Goal: Information Seeking & Learning: Learn about a topic

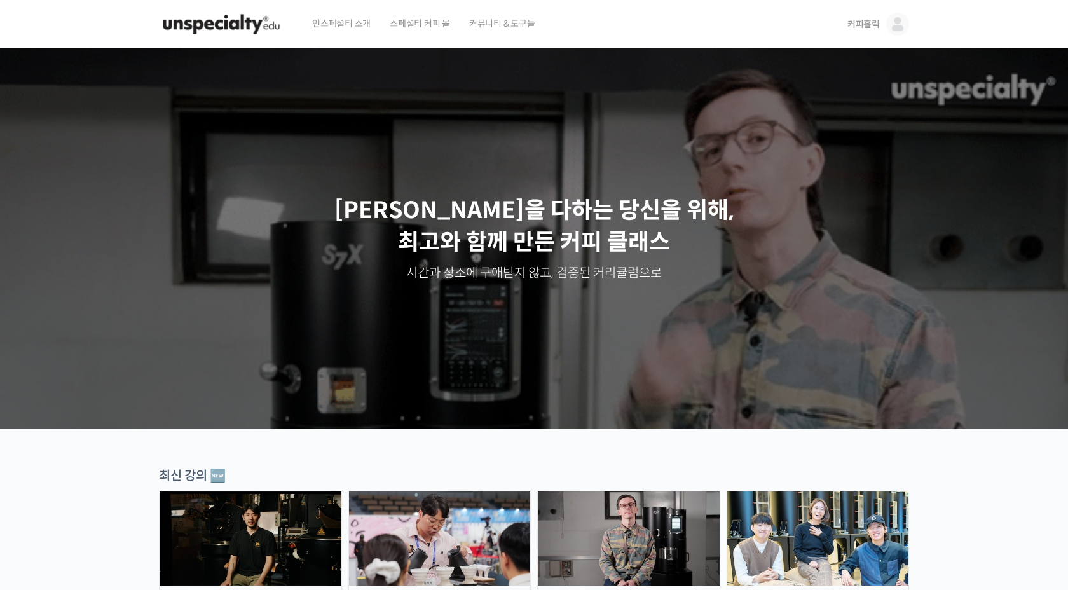
scroll to position [791, 0]
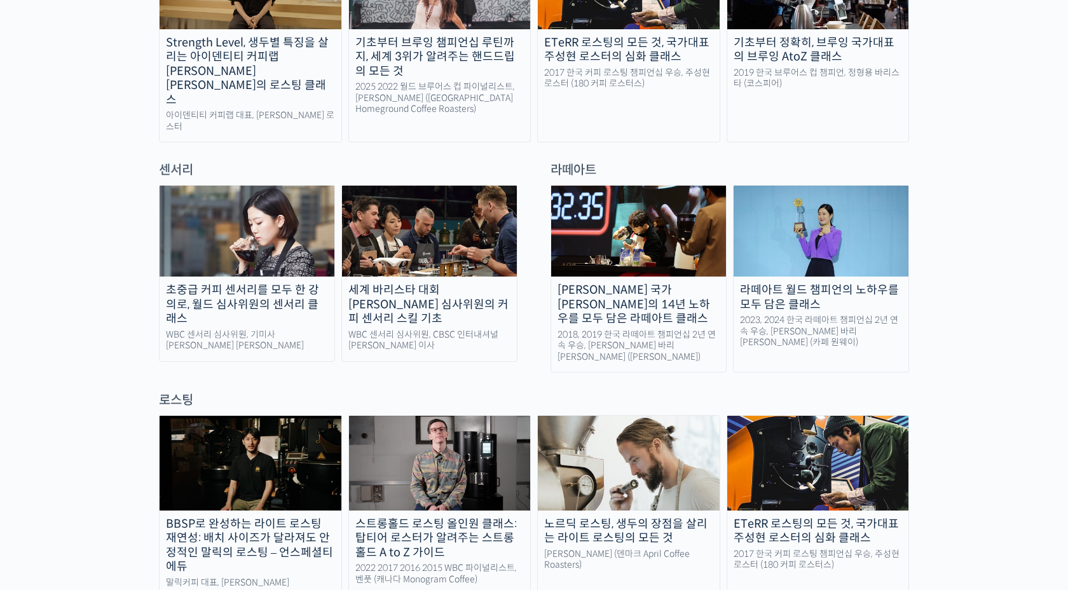
click at [212, 283] on div "초중급 커피 센서리를 모두 한 강의로, 월드 심사위원의 센서리 클래스" at bounding box center [247, 304] width 175 height 43
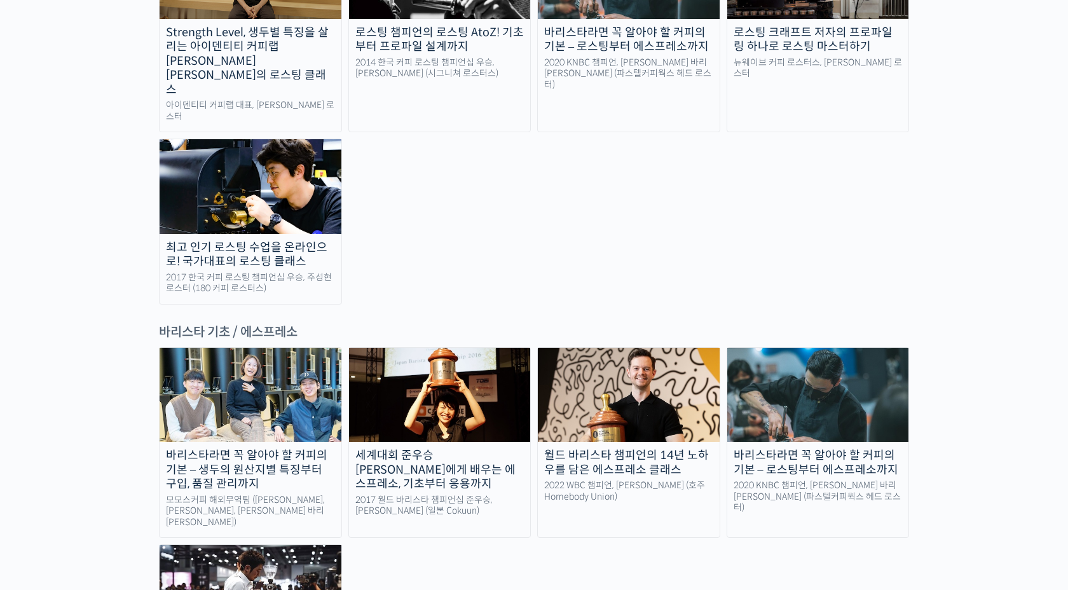
scroll to position [1750, 0]
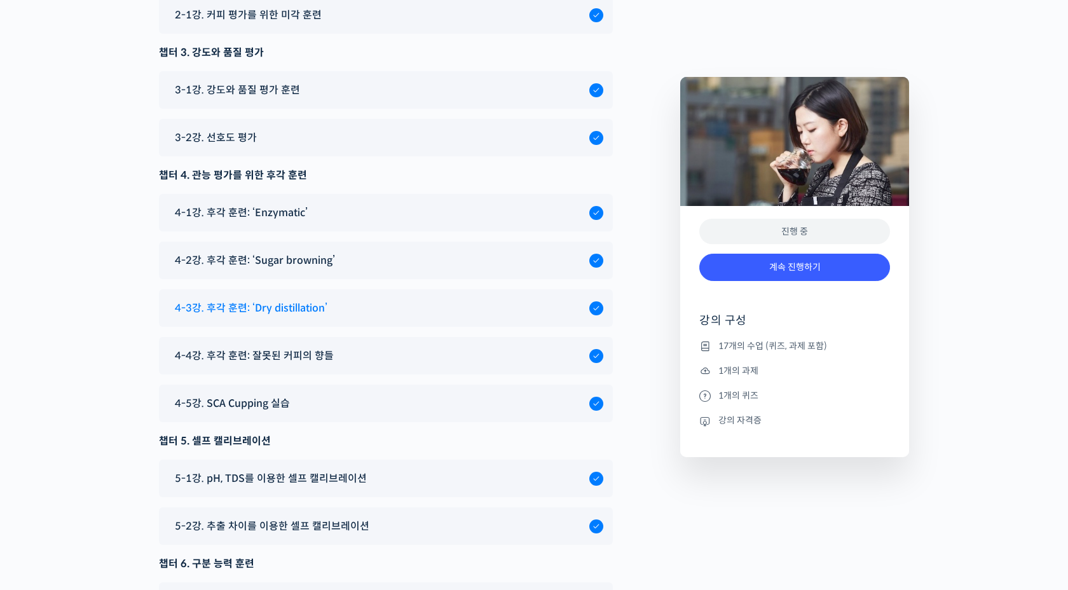
scroll to position [8452, 0]
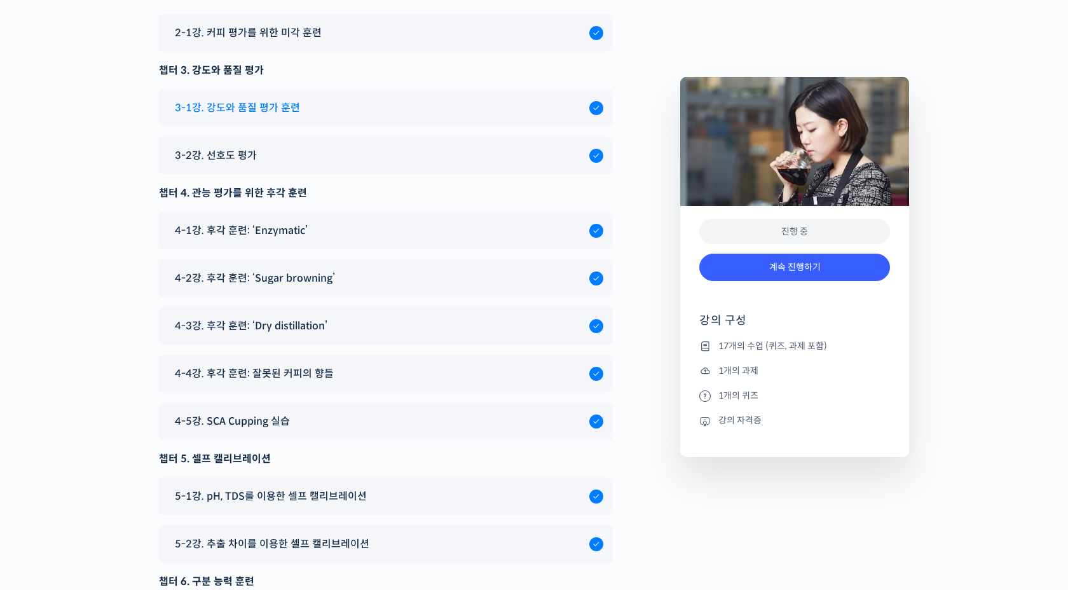
click at [247, 104] on span "3-1강. 강도와 품질 평가 훈련" at bounding box center [237, 107] width 125 height 17
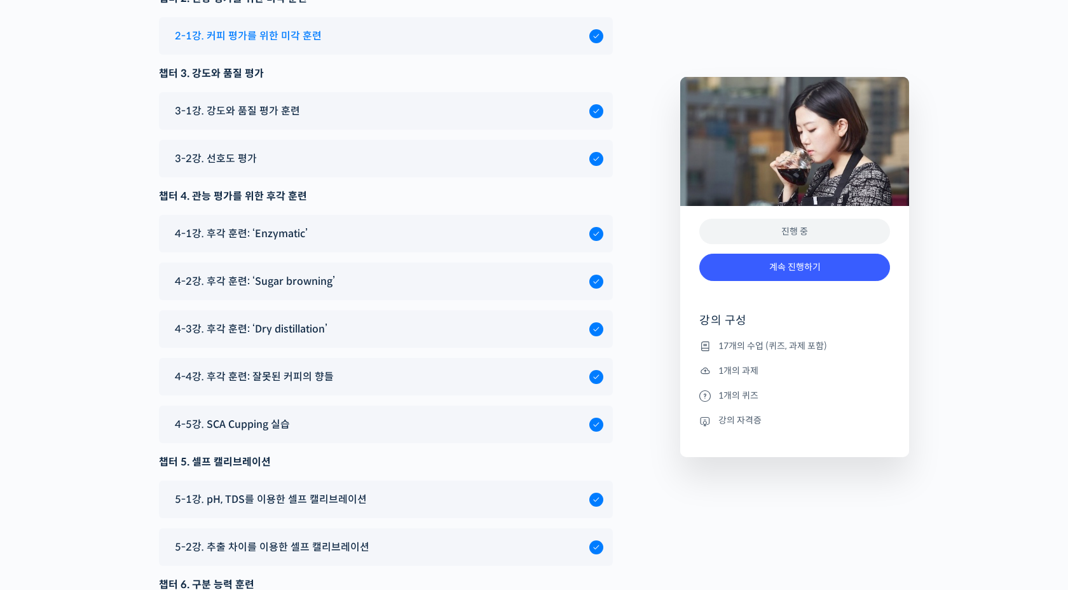
click at [249, 29] on span "2-1강. 커피 평가를 위한 미각 훈련" at bounding box center [248, 35] width 147 height 17
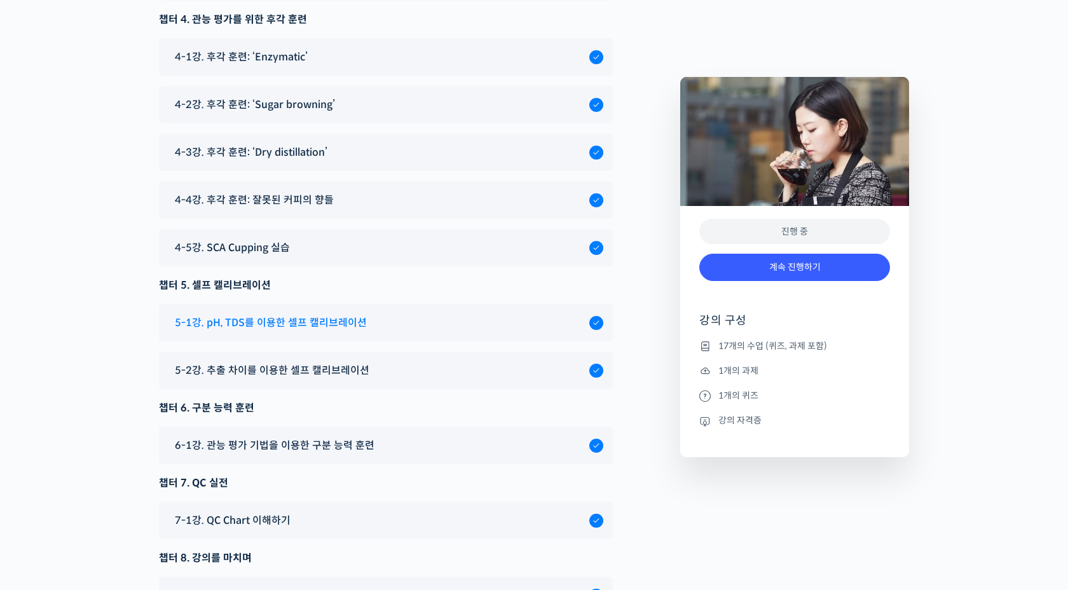
scroll to position [8660, 0]
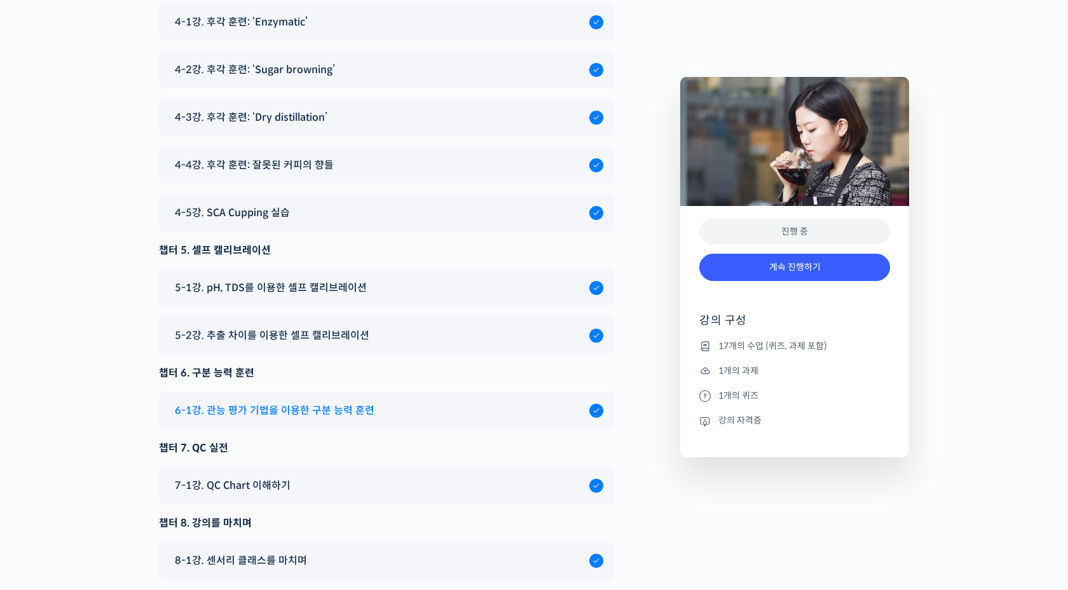
click at [242, 402] on span "6-1강. 관능 평가 기법을 이용한 구분 능력 훈련" at bounding box center [275, 410] width 200 height 17
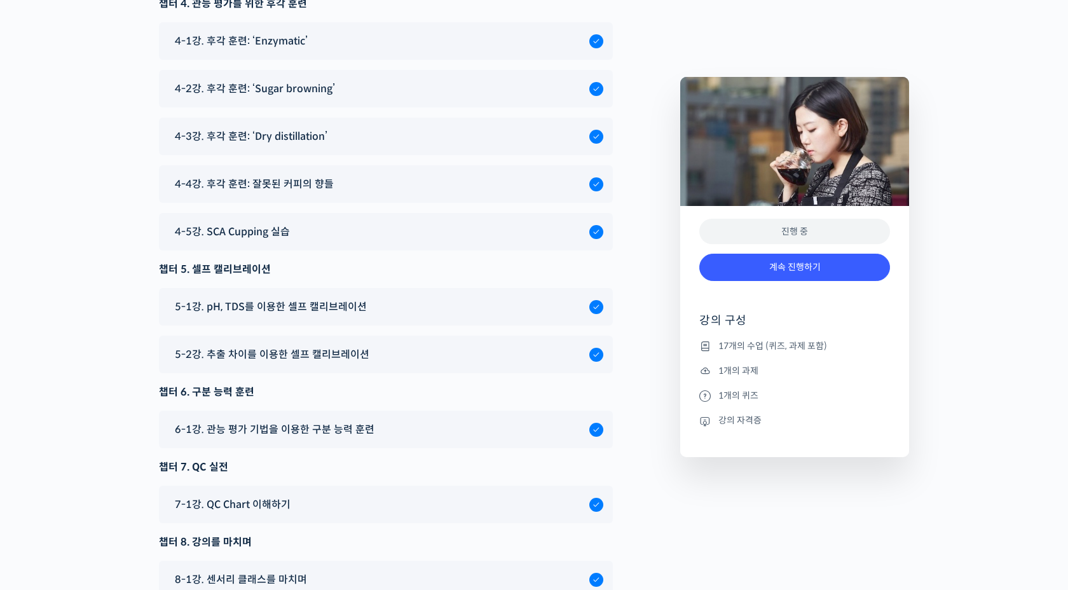
scroll to position [8639, 0]
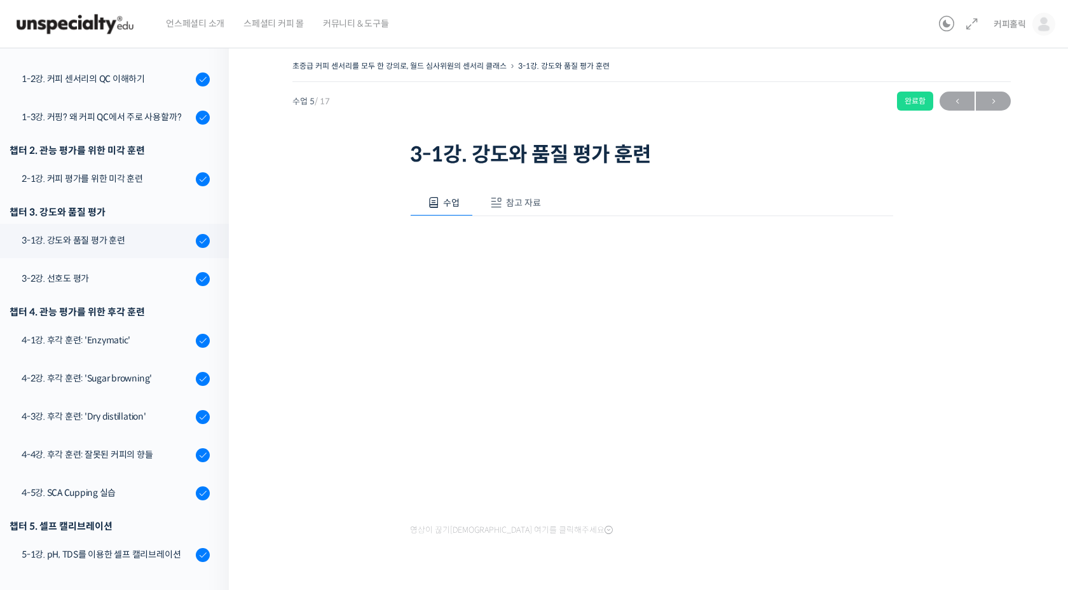
scroll to position [32, 0]
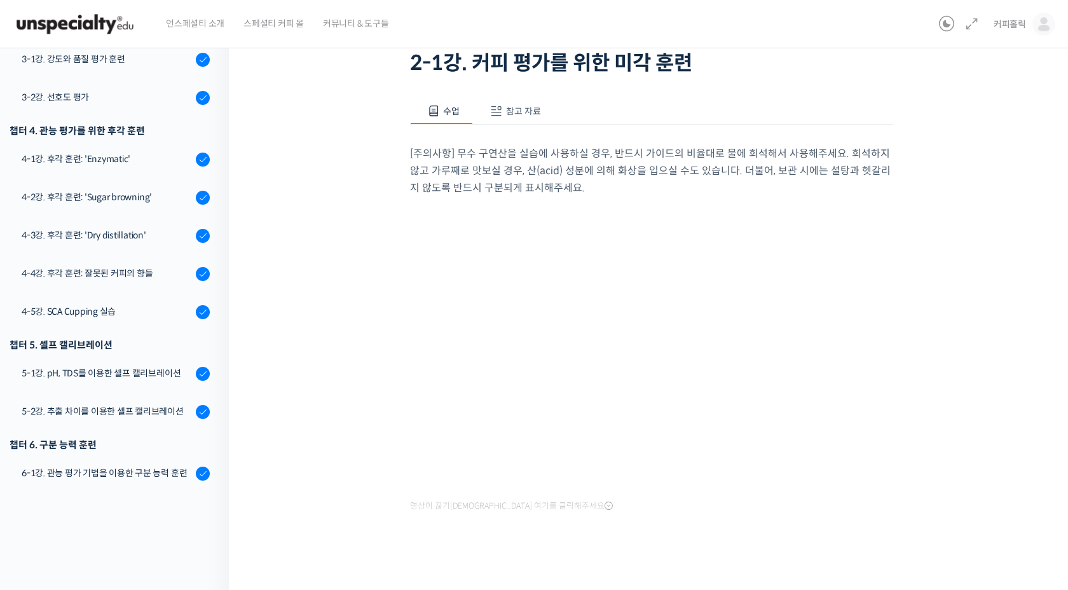
scroll to position [100, 0]
